Goal: Information Seeking & Learning: Learn about a topic

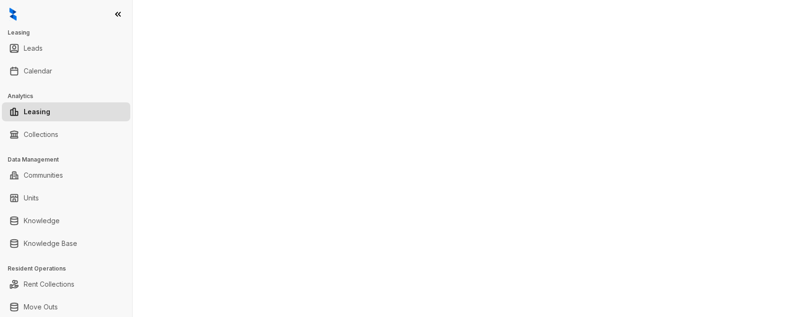
select select "******"
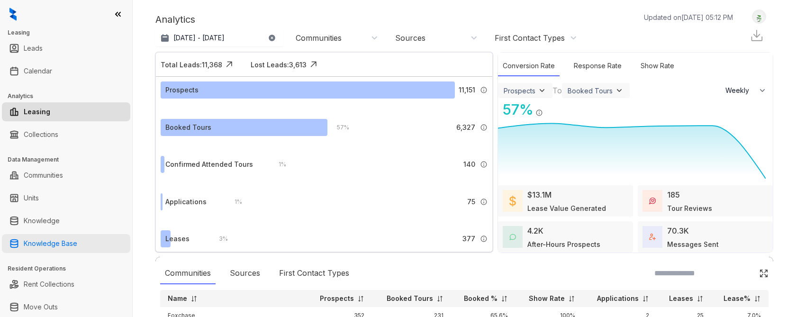
click at [50, 243] on link "Knowledge Base" at bounding box center [51, 243] width 54 height 19
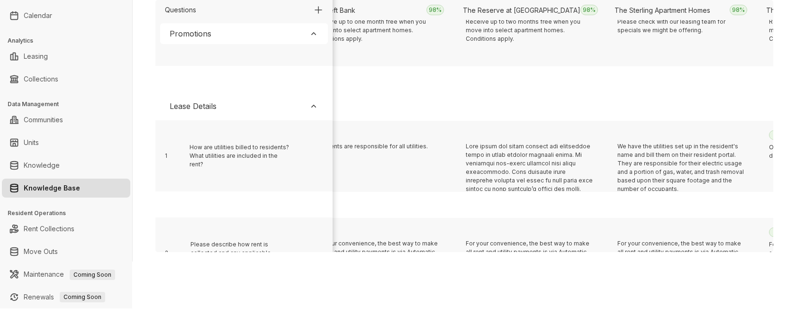
scroll to position [195, 4580]
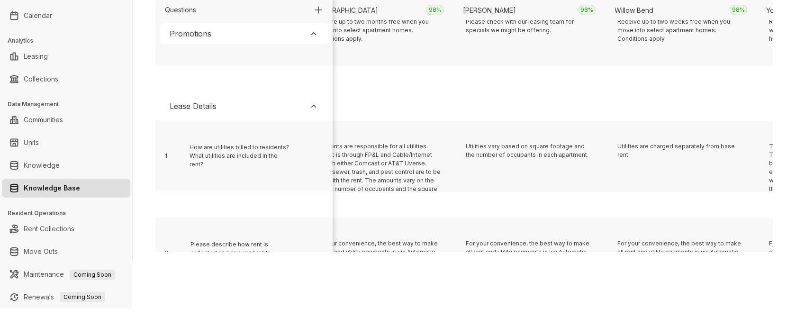
scroll to position [195, 1549]
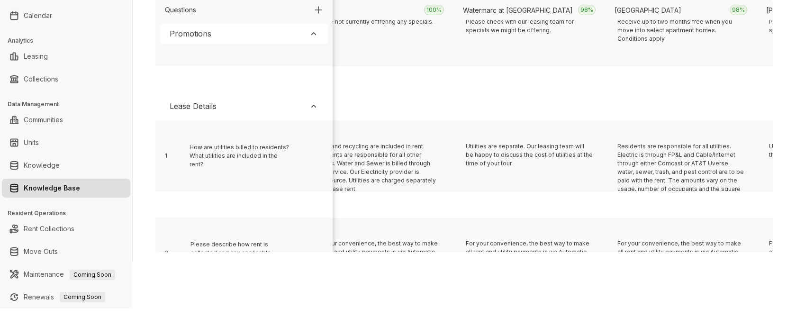
scroll to position [195, 3670]
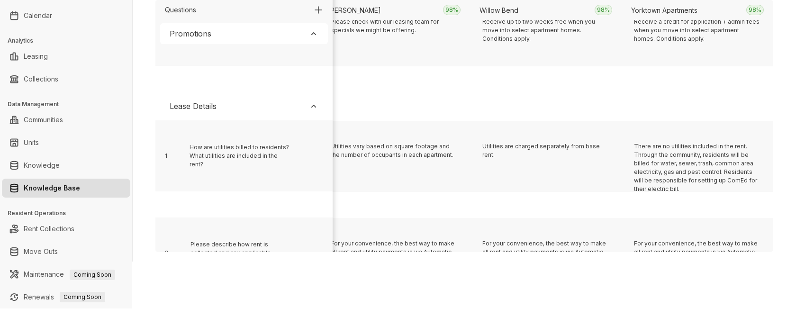
scroll to position [195, 5640]
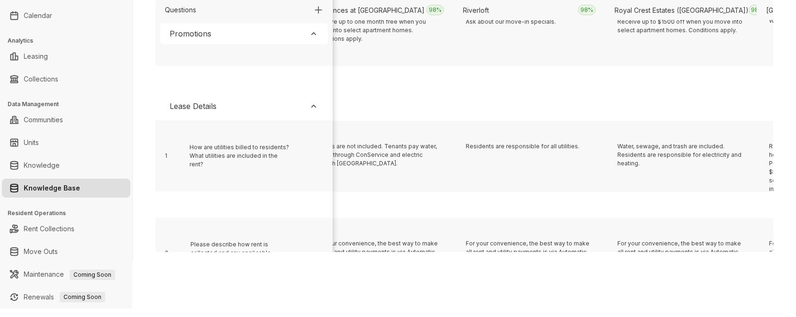
scroll to position [195, 9278]
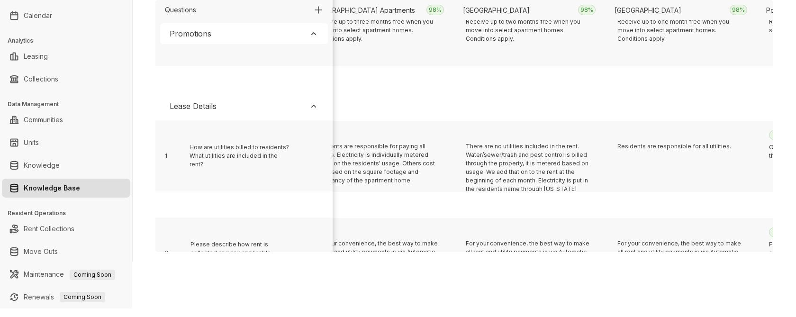
scroll to position [195, 8671]
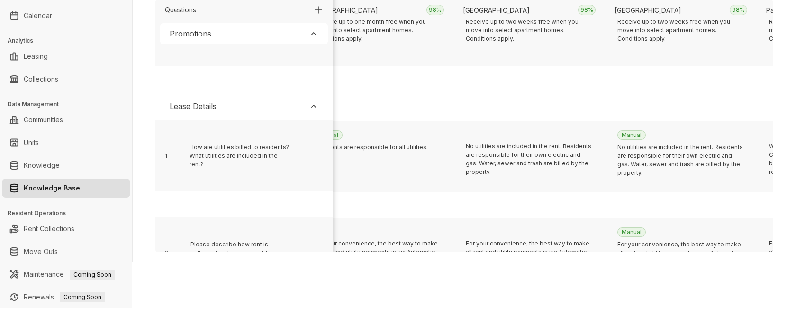
scroll to position [195, 1700]
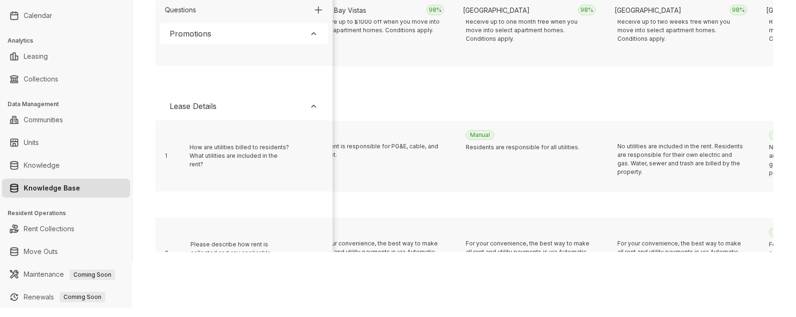
scroll to position [195, 2913]
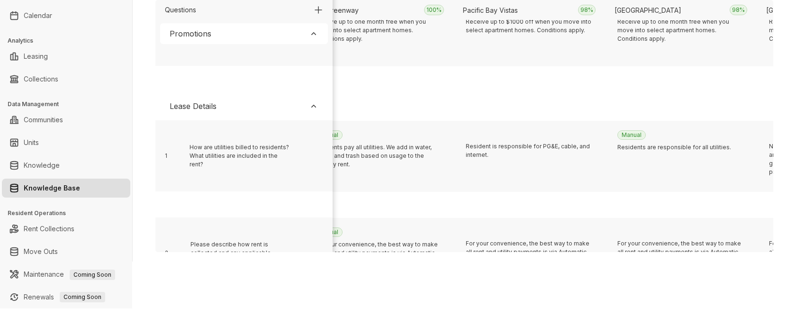
scroll to position [195, 3973]
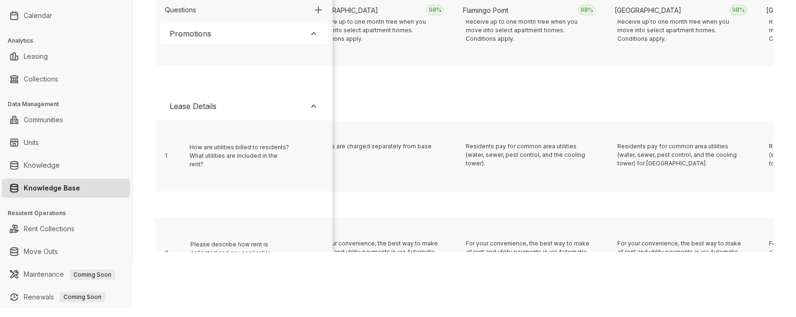
scroll to position [195, 185]
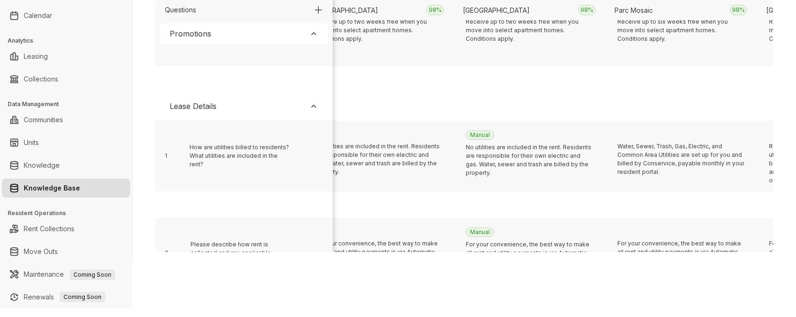
scroll to position [195, 5792]
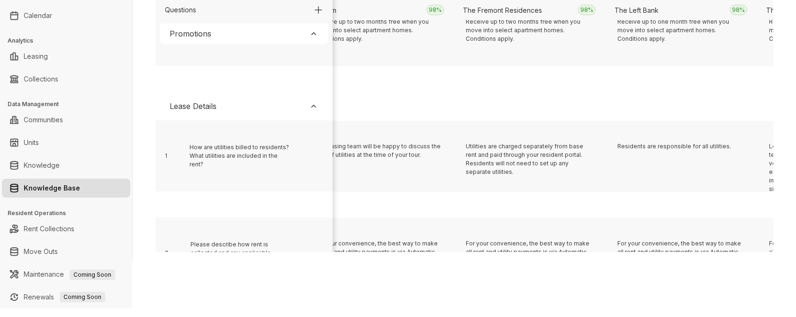
scroll to position [195, 11096]
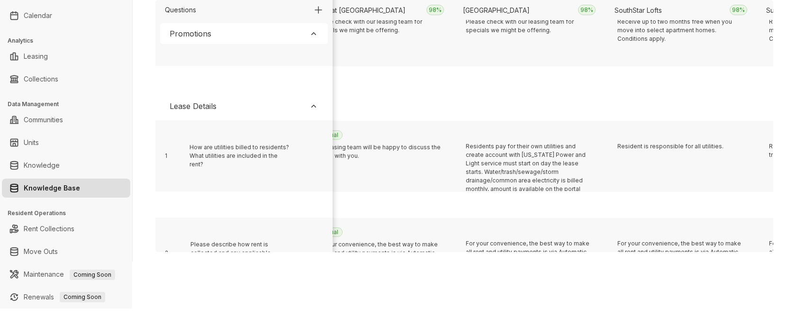
scroll to position [195, 942]
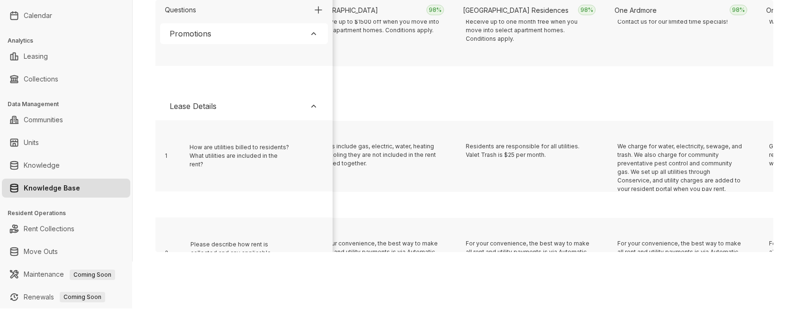
scroll to position [195, 3064]
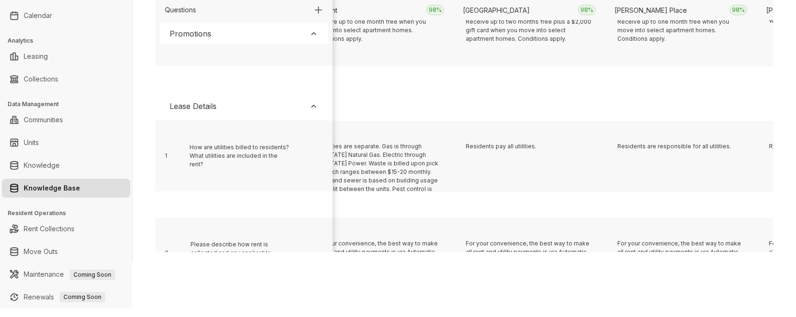
scroll to position [195, 7459]
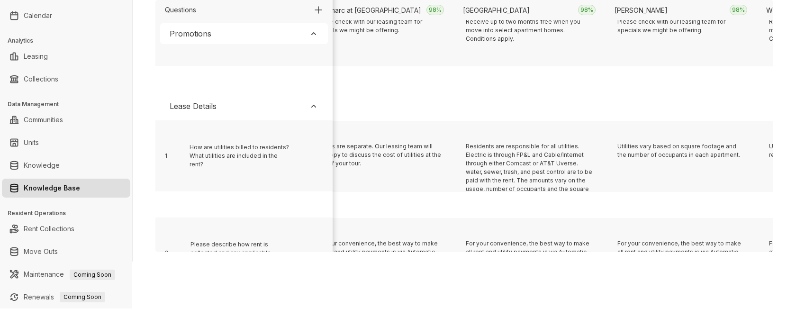
scroll to position [195, 11551]
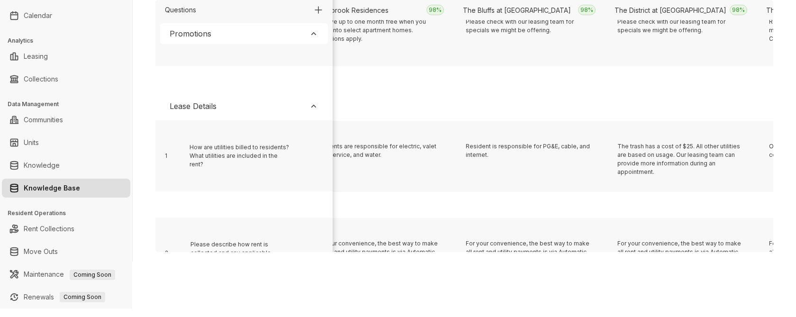
scroll to position [195, 791]
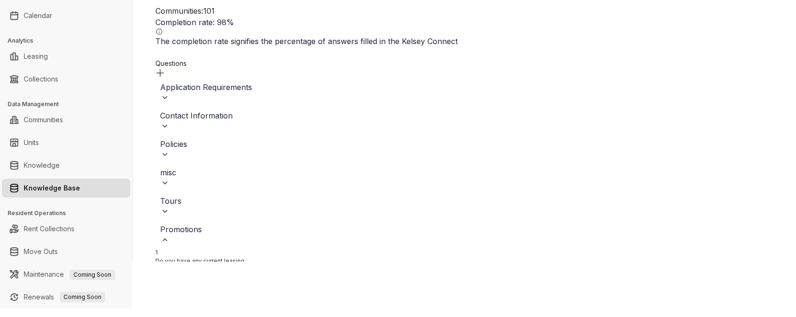
scroll to position [195, 10187]
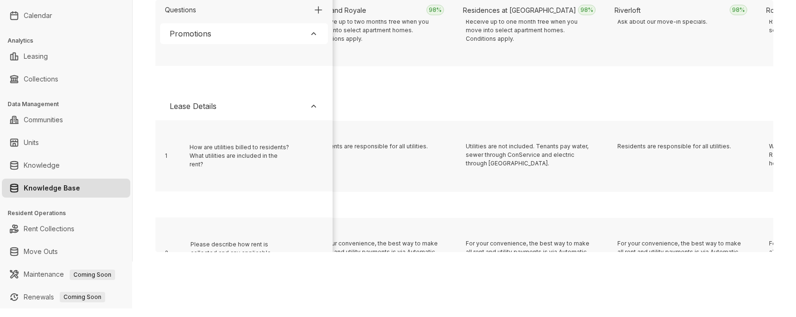
scroll to position [195, 8974]
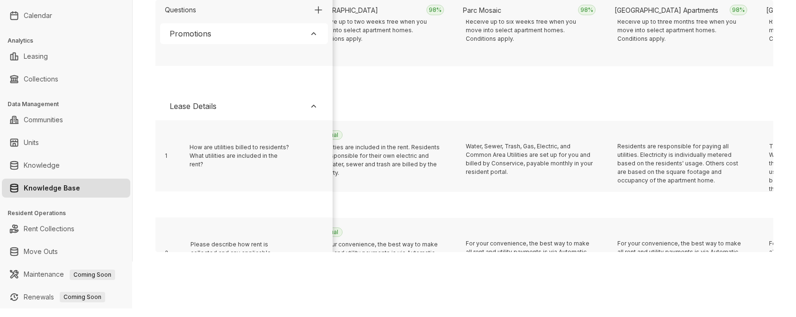
scroll to position [195, 6550]
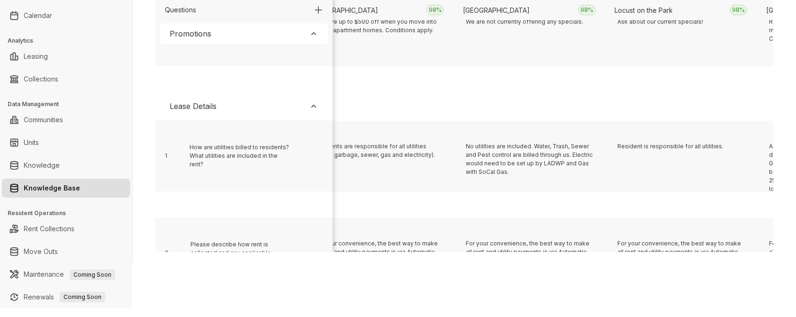
scroll to position [195, 3216]
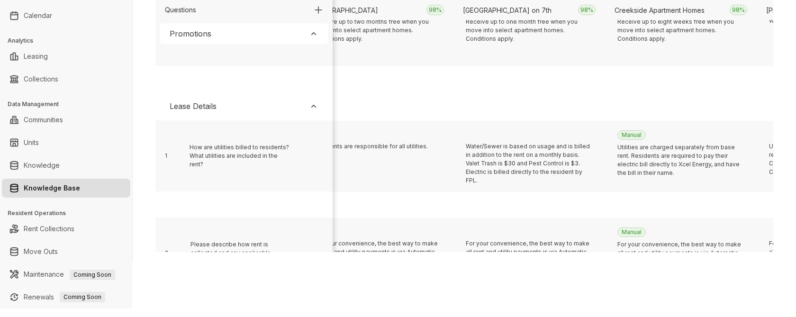
scroll to position [195, 2003]
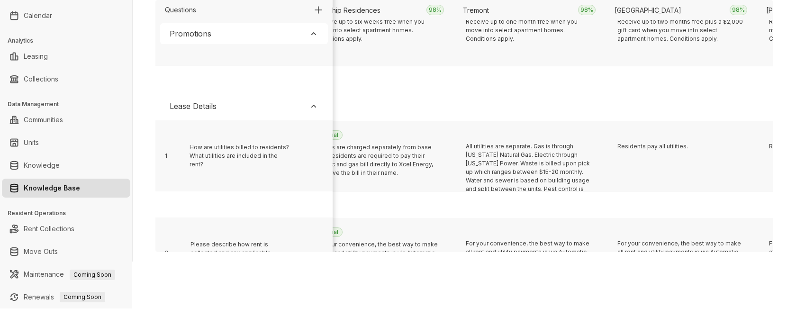
scroll to position [195, 11702]
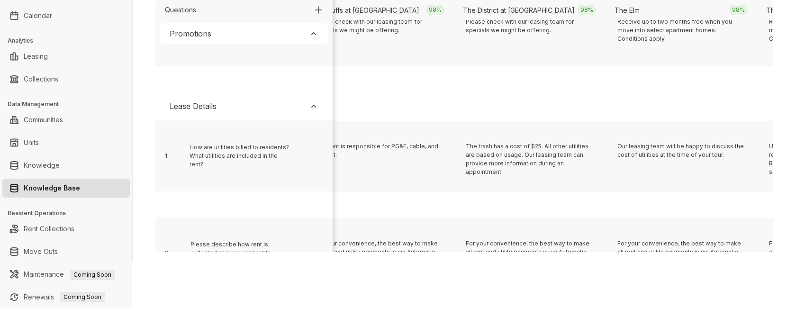
scroll to position [195, 7611]
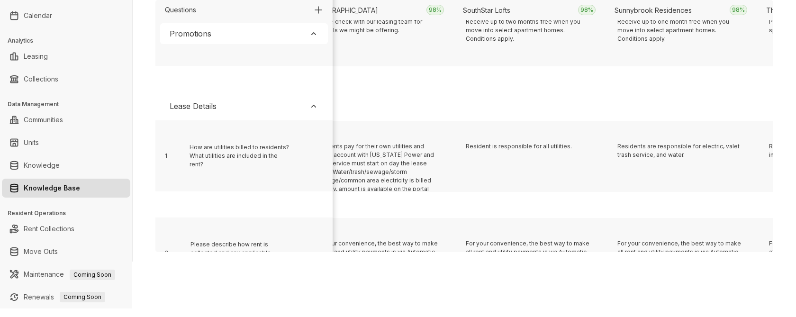
scroll to position [195, 4276]
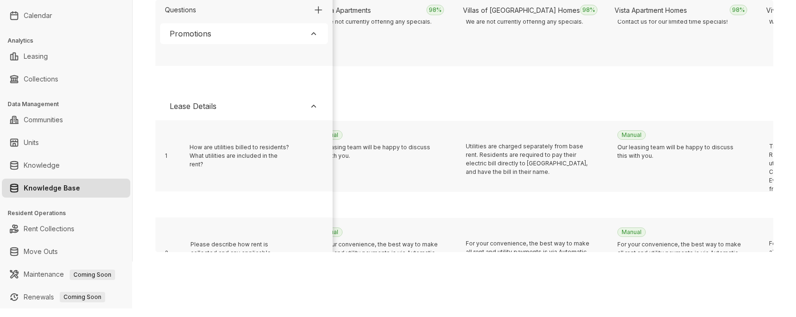
scroll to position [195, 2761]
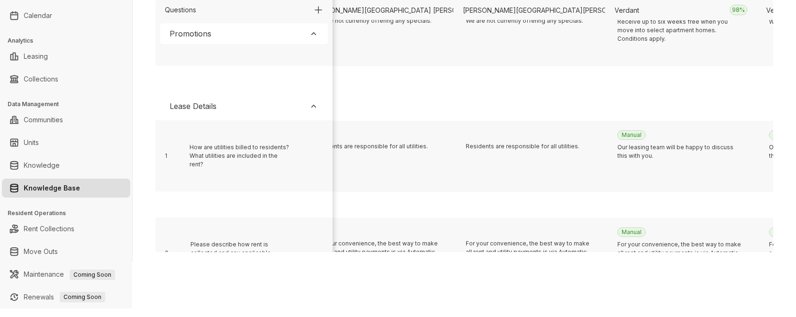
scroll to position [195, 9429]
